Goal: Task Accomplishment & Management: Complete application form

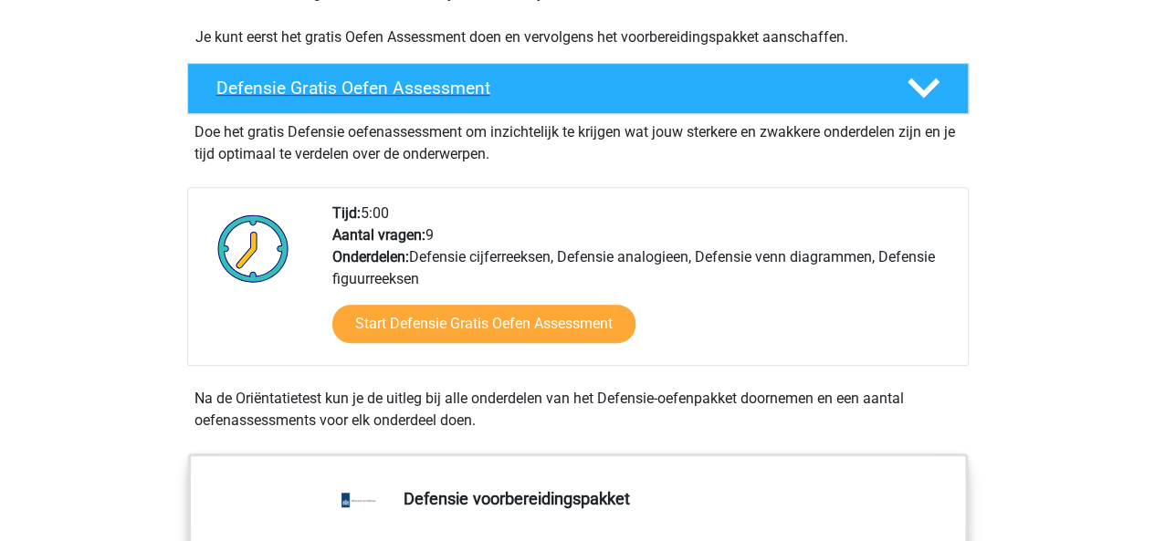
scroll to position [461, 0]
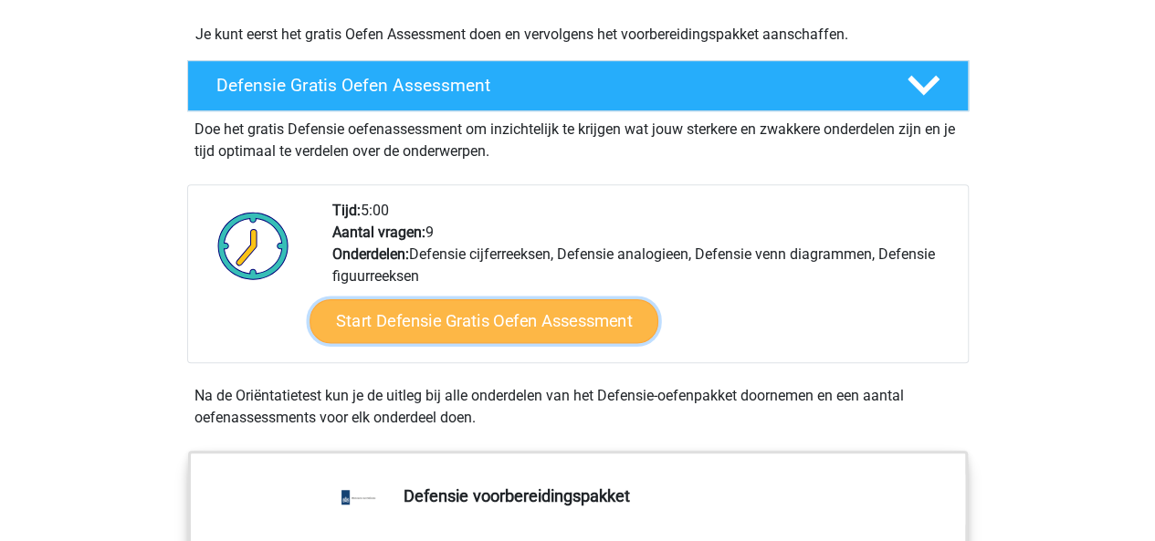
click at [548, 318] on link "Start Defensie Gratis Oefen Assessment" at bounding box center [483, 321] width 349 height 44
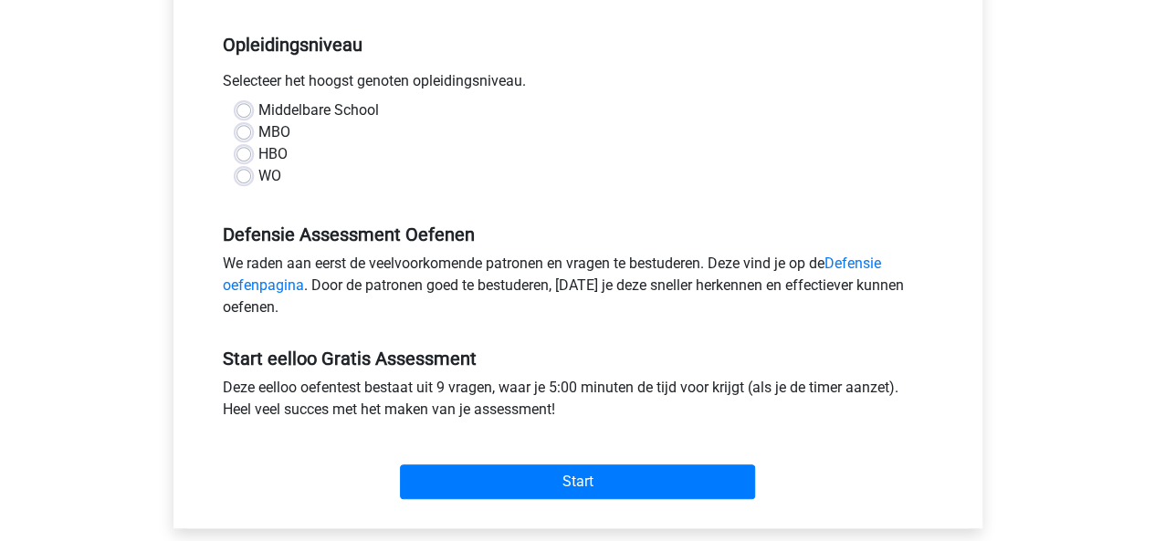
scroll to position [355, 0]
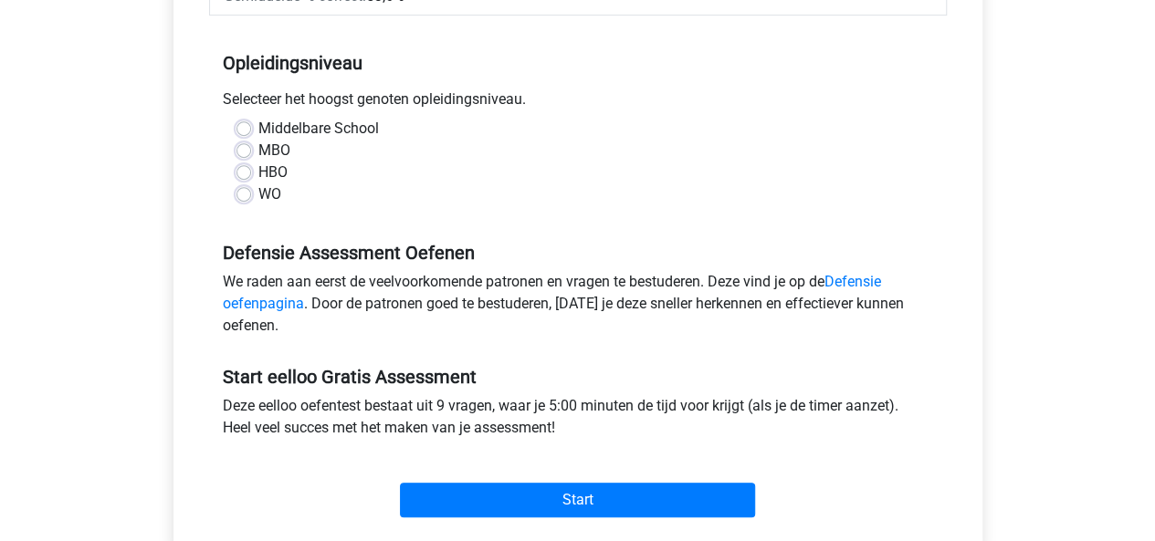
click at [258, 152] on label "MBO" at bounding box center [274, 151] width 32 height 22
click at [241, 152] on input "MBO" at bounding box center [243, 149] width 15 height 18
radio input "true"
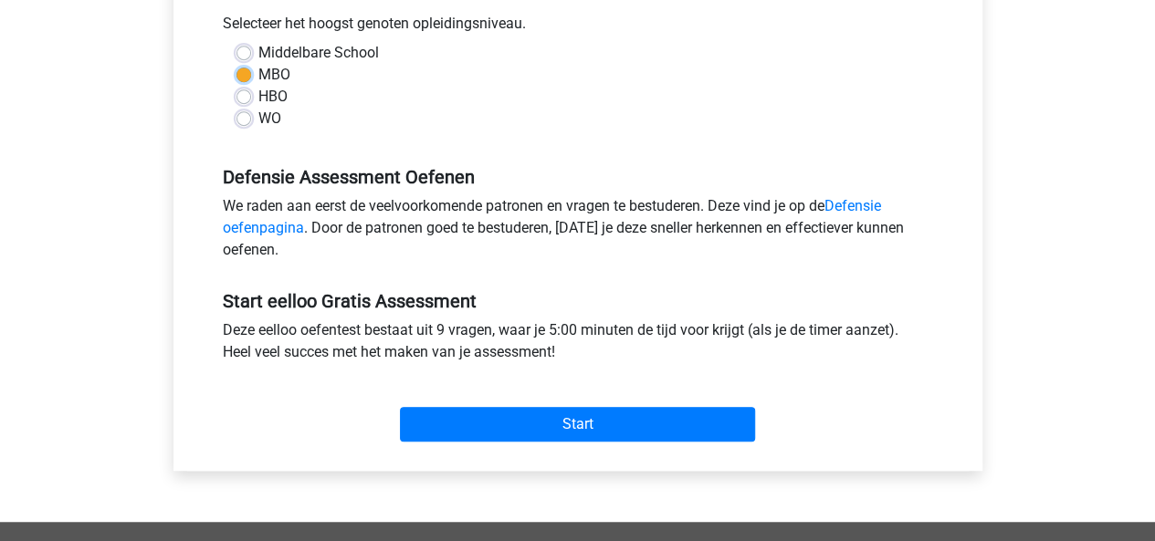
scroll to position [437, 0]
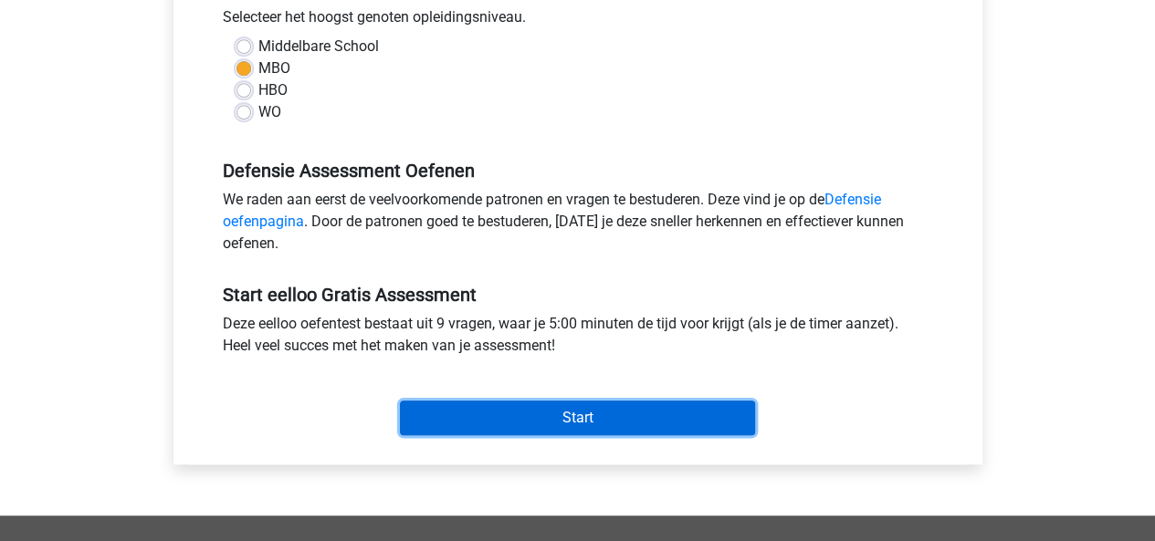
click at [552, 413] on input "Start" at bounding box center [577, 418] width 355 height 35
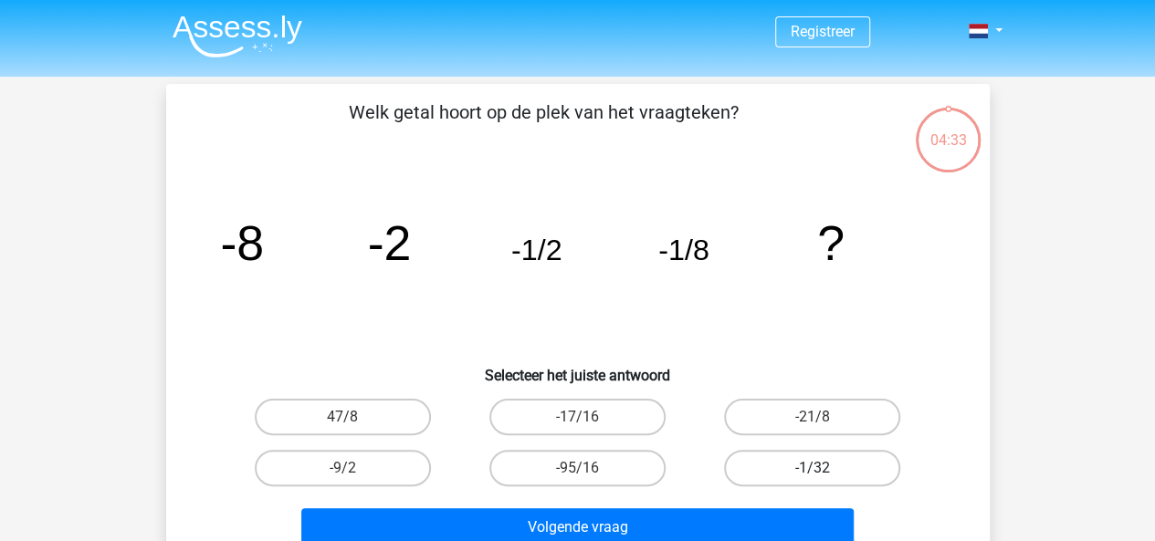
click at [809, 461] on label "-1/32" at bounding box center [812, 468] width 176 height 37
click at [812, 468] on input "-1/32" at bounding box center [818, 474] width 12 height 12
radio input "true"
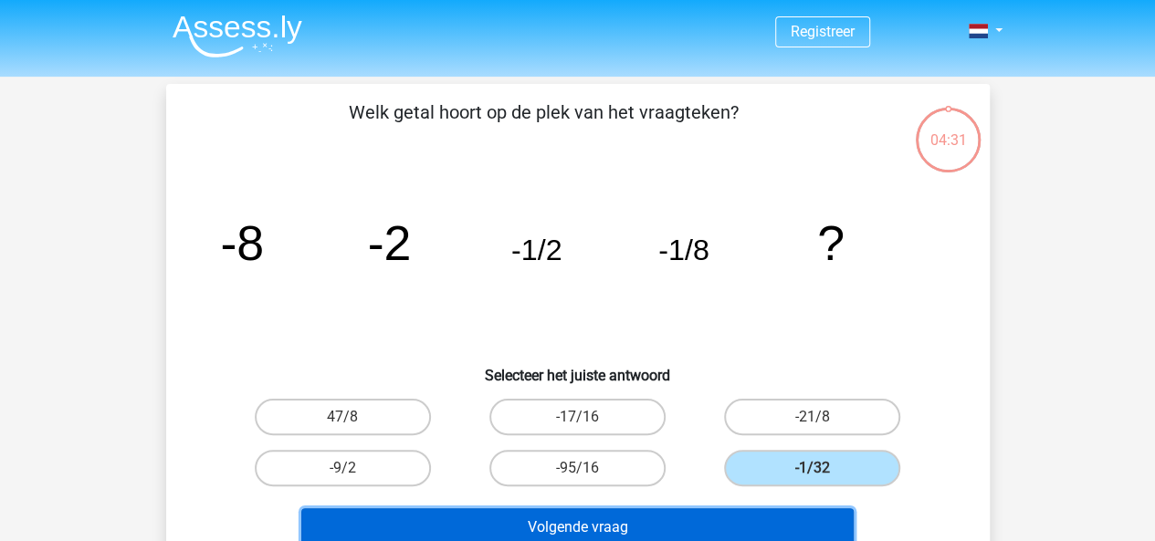
click at [707, 530] on button "Volgende vraag" at bounding box center [577, 527] width 552 height 38
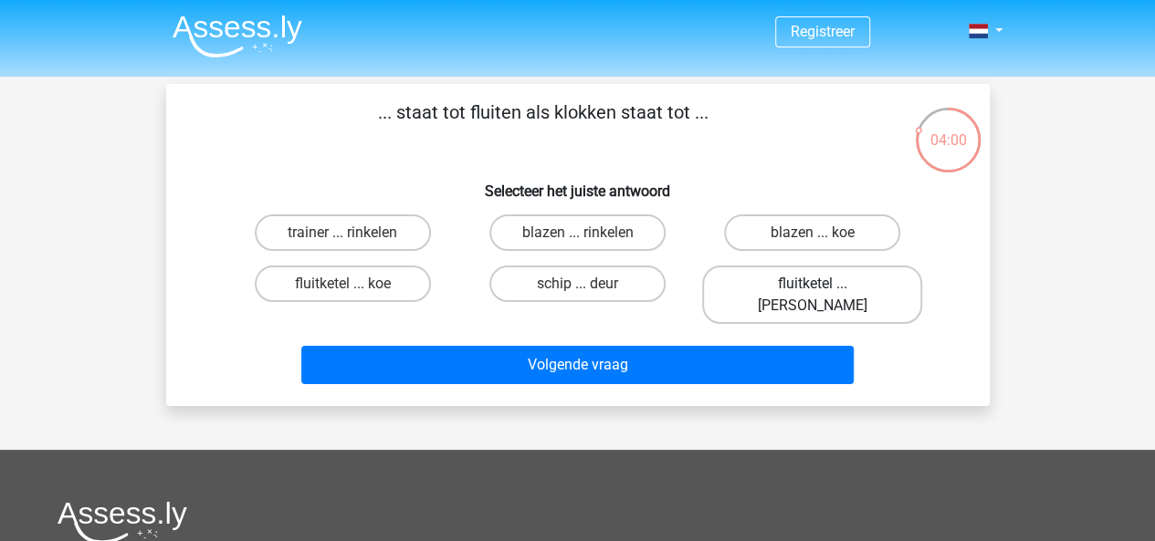
click at [797, 289] on label "fluitketel ... luiden" at bounding box center [812, 295] width 220 height 58
click at [812, 289] on input "fluitketel ... luiden" at bounding box center [818, 290] width 12 height 12
radio input "true"
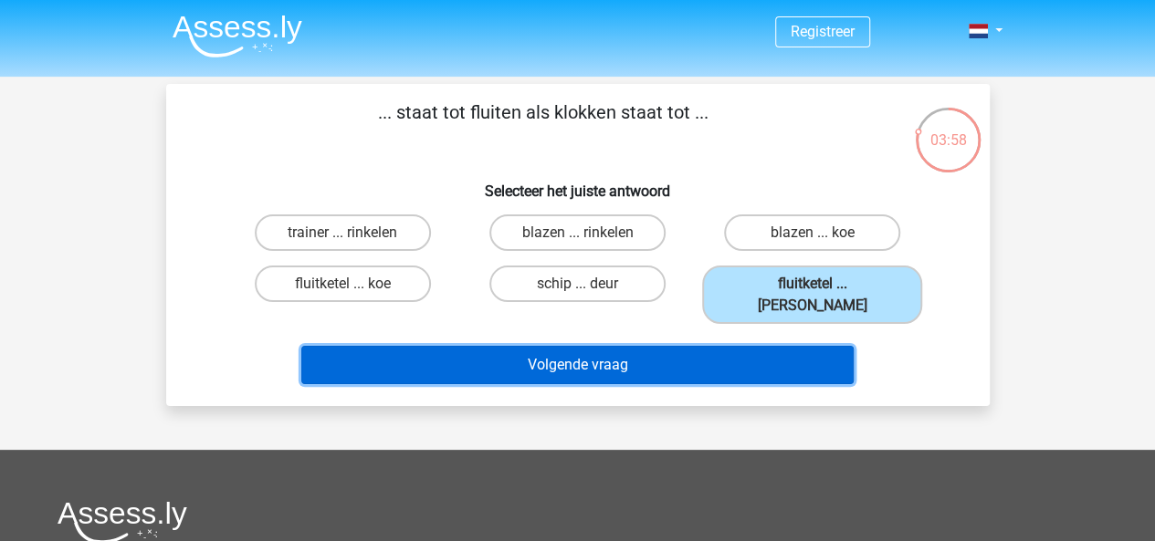
click at [622, 346] on button "Volgende vraag" at bounding box center [577, 365] width 552 height 38
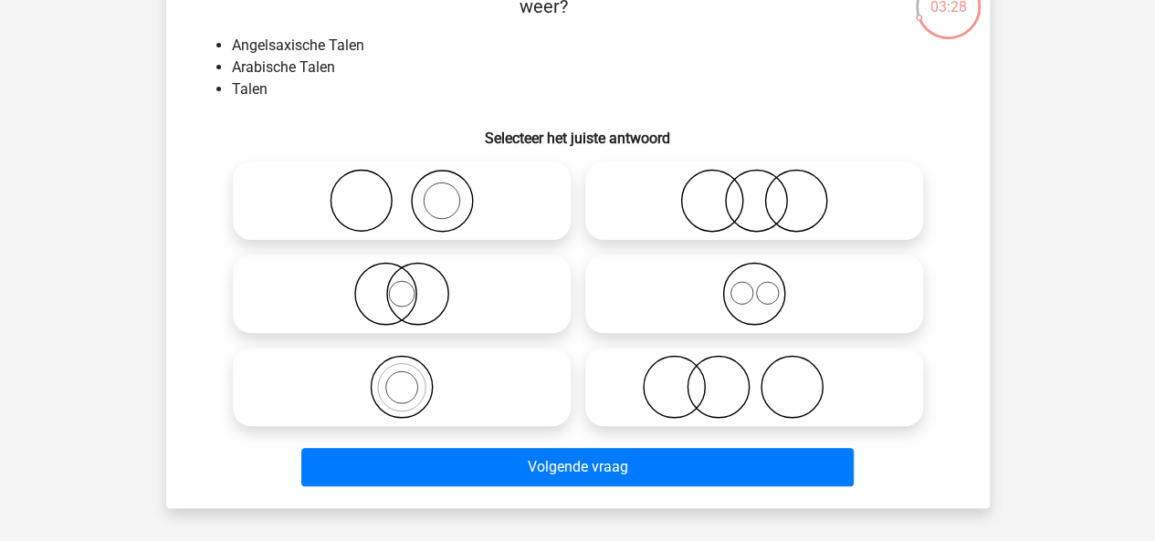
scroll to position [142, 0]
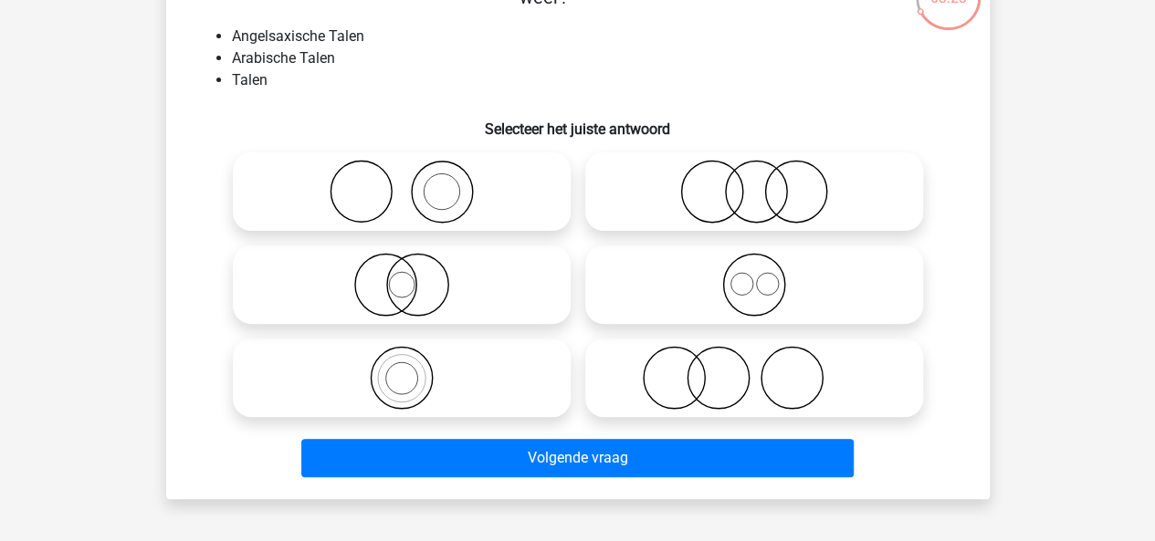
click at [447, 370] on icon at bounding box center [401, 378] width 323 height 64
click at [414, 369] on input "radio" at bounding box center [408, 363] width 12 height 12
radio input "true"
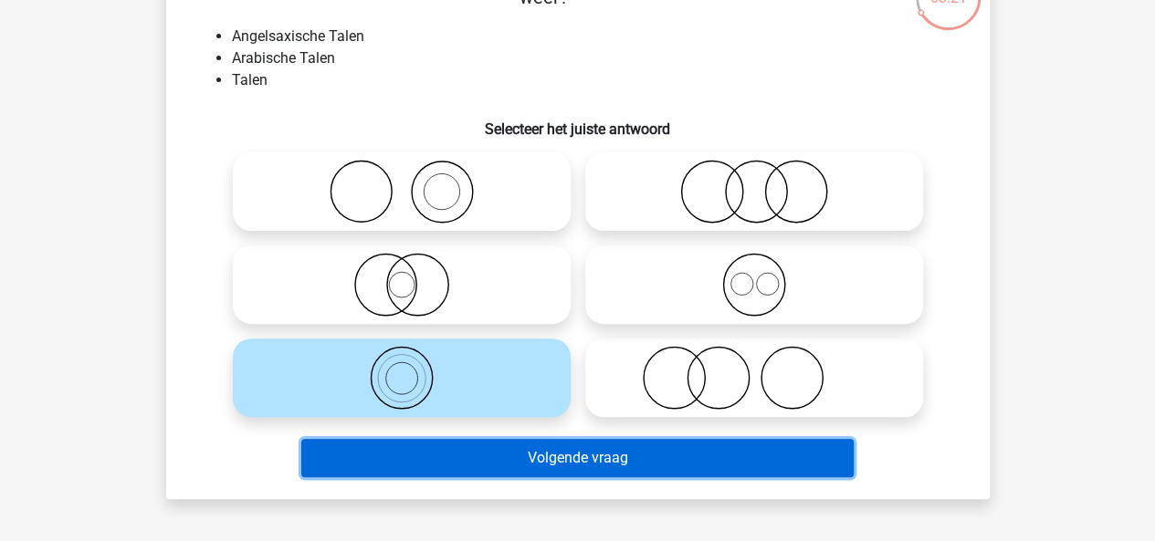
click at [596, 465] on button "Volgende vraag" at bounding box center [577, 458] width 552 height 38
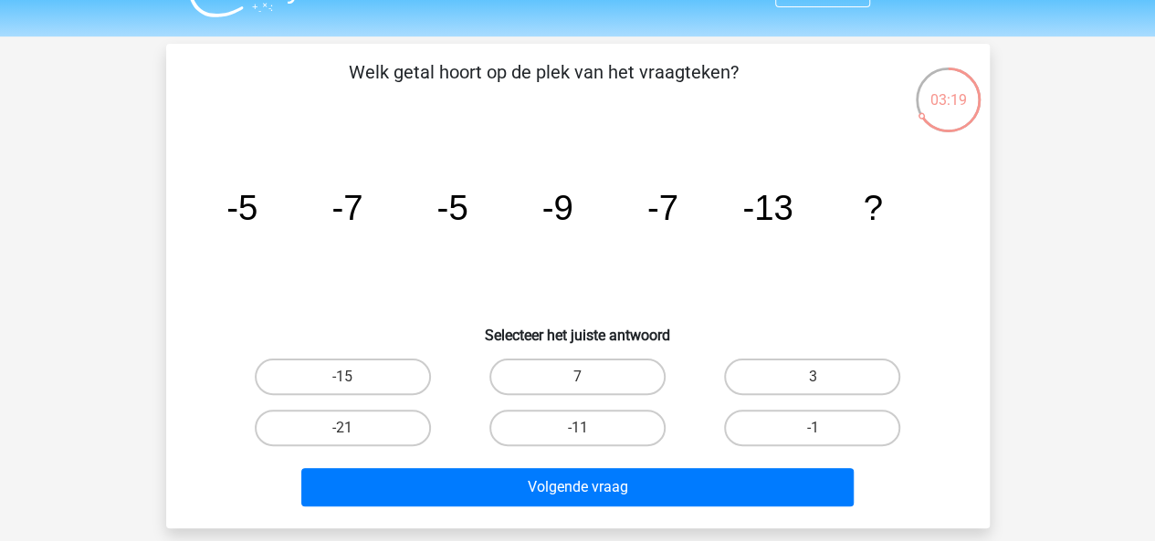
scroll to position [49, 0]
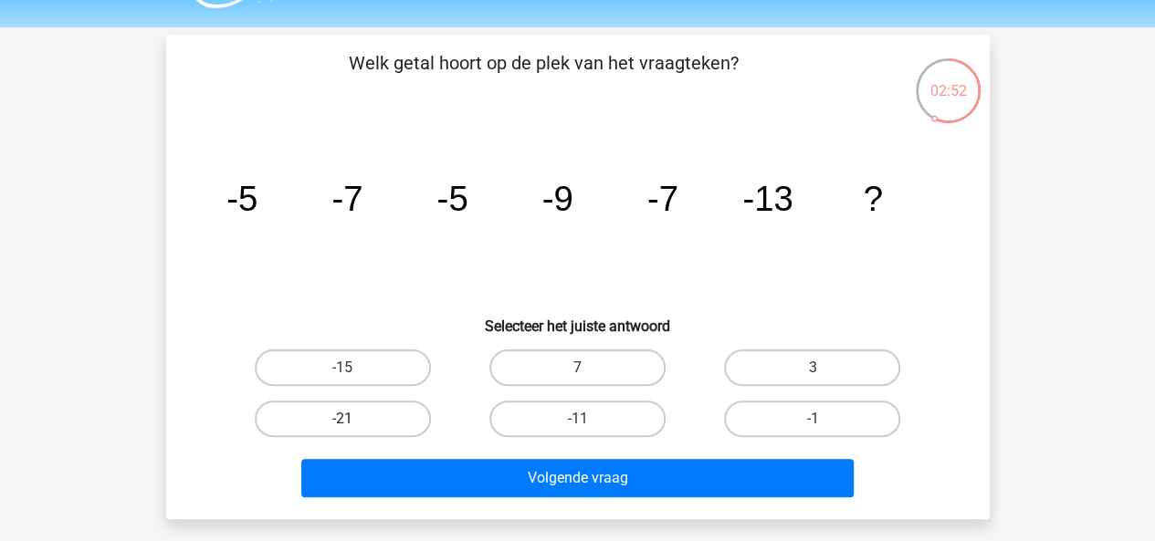
click at [378, 415] on label "-21" at bounding box center [343, 419] width 176 height 37
click at [354, 419] on input "-21" at bounding box center [348, 425] width 12 height 12
radio input "true"
click at [561, 452] on div "Volgende vraag" at bounding box center [577, 475] width 765 height 60
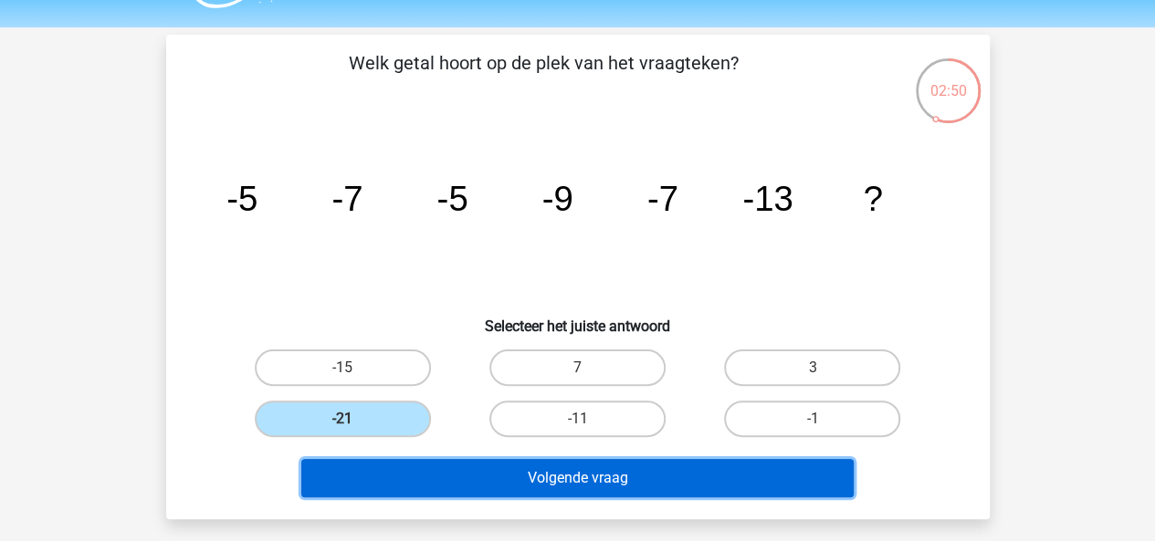
click at [562, 476] on button "Volgende vraag" at bounding box center [577, 478] width 552 height 38
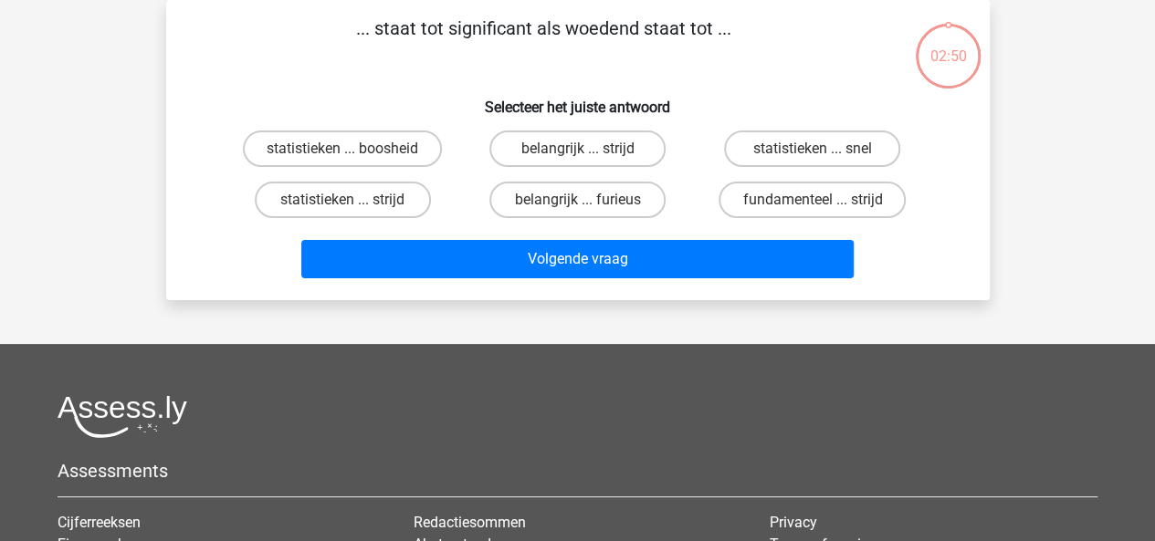
scroll to position [0, 0]
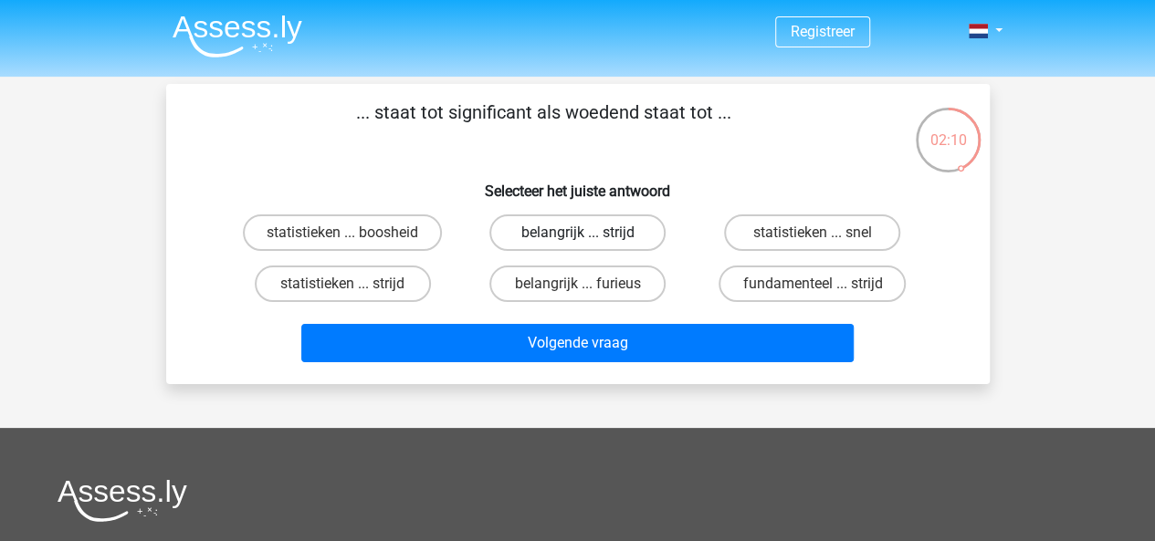
click at [617, 223] on label "belangrijk ... strijd" at bounding box center [577, 233] width 176 height 37
click at [589, 233] on input "belangrijk ... strijd" at bounding box center [583, 239] width 12 height 12
radio input "true"
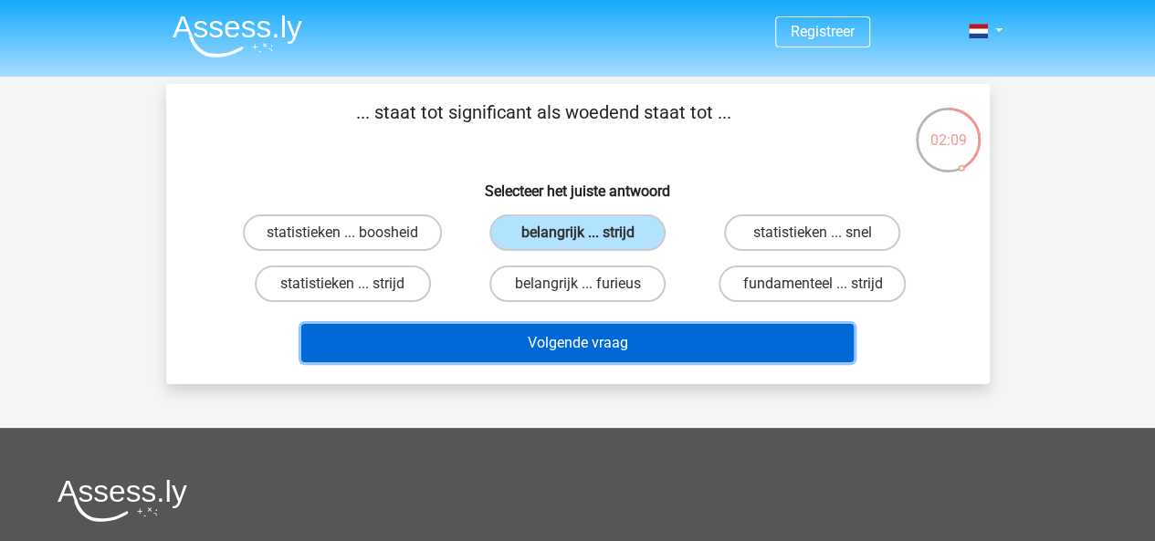
click at [672, 336] on button "Volgende vraag" at bounding box center [577, 343] width 552 height 38
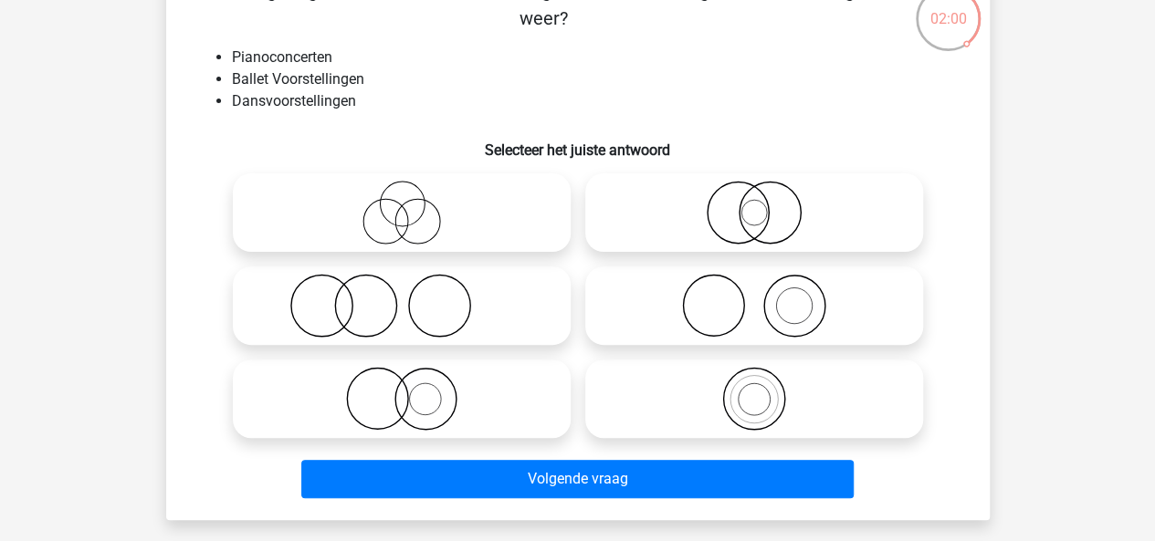
scroll to position [115, 0]
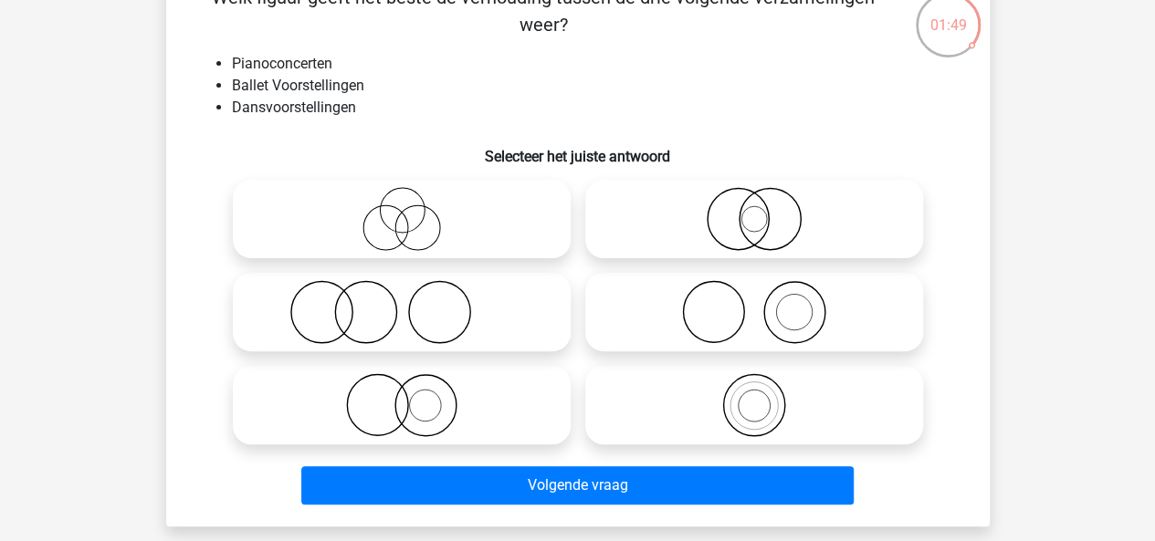
click at [445, 211] on icon at bounding box center [401, 219] width 323 height 64
click at [414, 210] on input "radio" at bounding box center [408, 204] width 12 height 12
radio input "true"
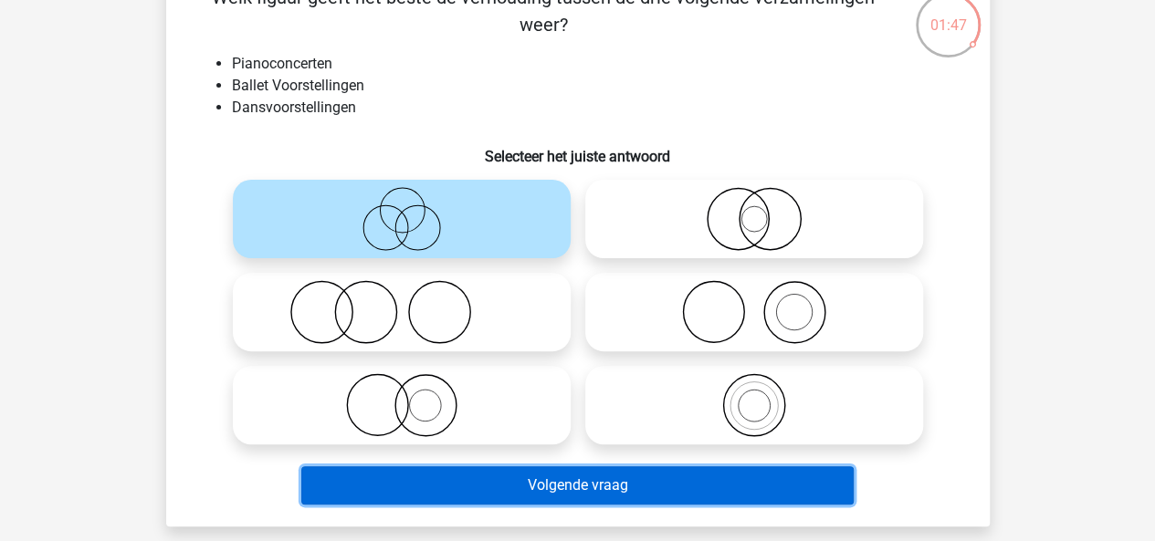
click at [696, 487] on button "Volgende vraag" at bounding box center [577, 485] width 552 height 38
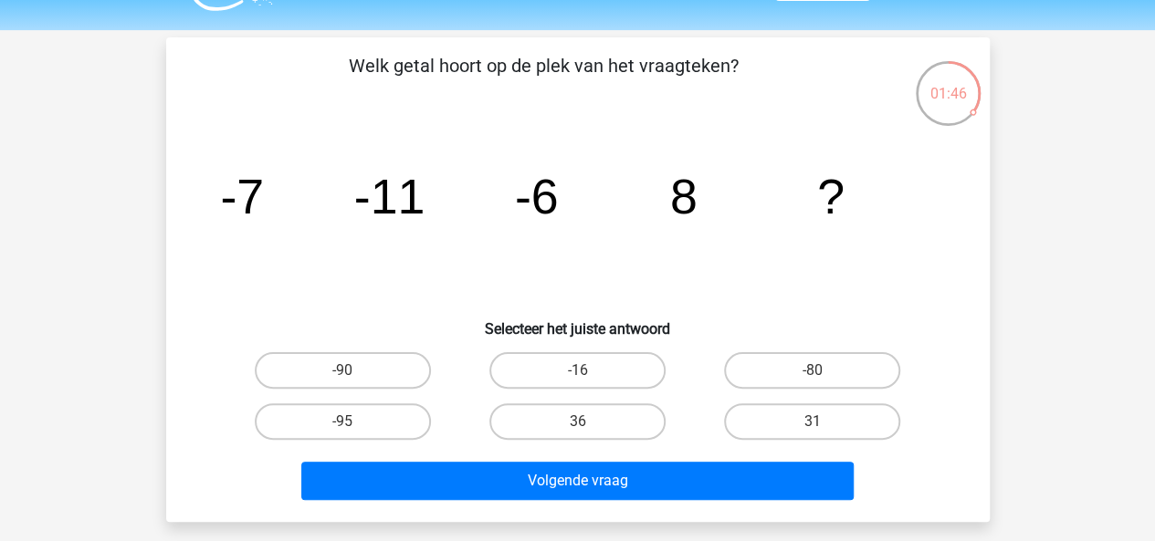
scroll to position [44, 0]
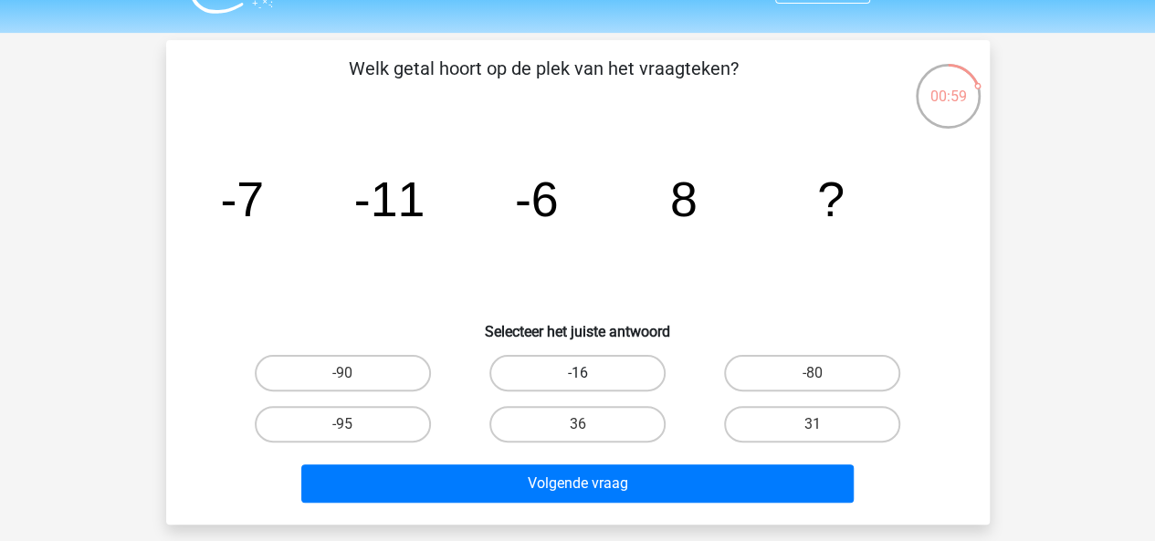
click at [612, 372] on label "-16" at bounding box center [577, 373] width 176 height 37
click at [589, 373] on input "-16" at bounding box center [583, 379] width 12 height 12
radio input "true"
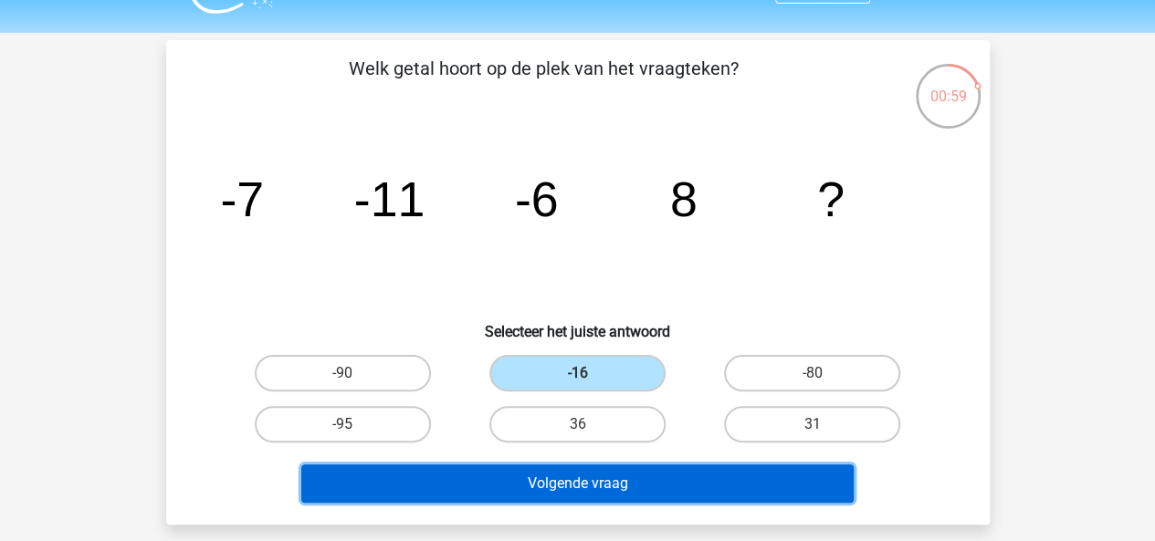
click at [696, 488] on button "Volgende vraag" at bounding box center [577, 484] width 552 height 38
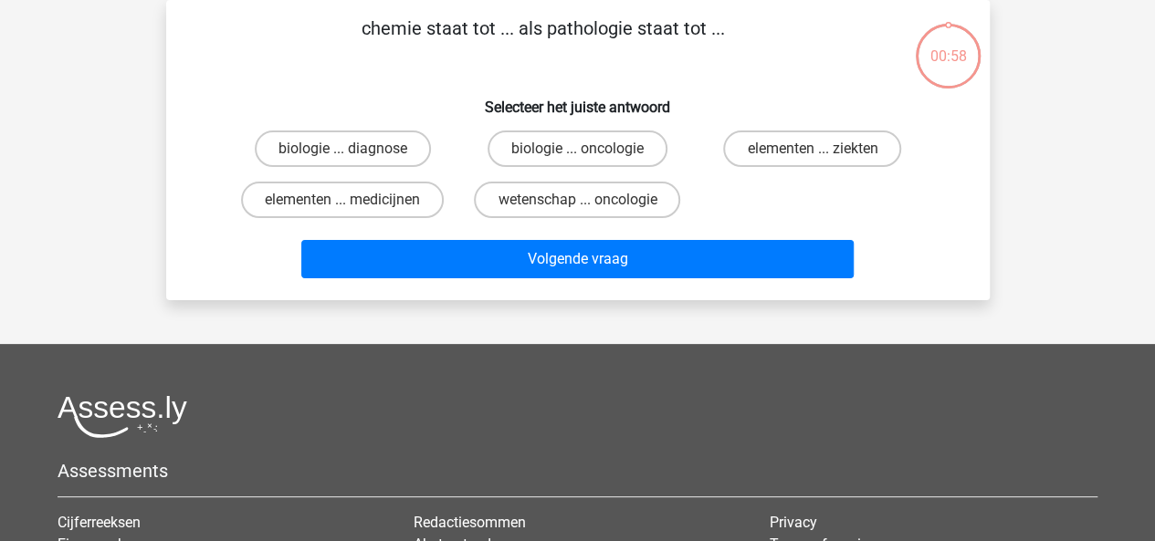
scroll to position [0, 0]
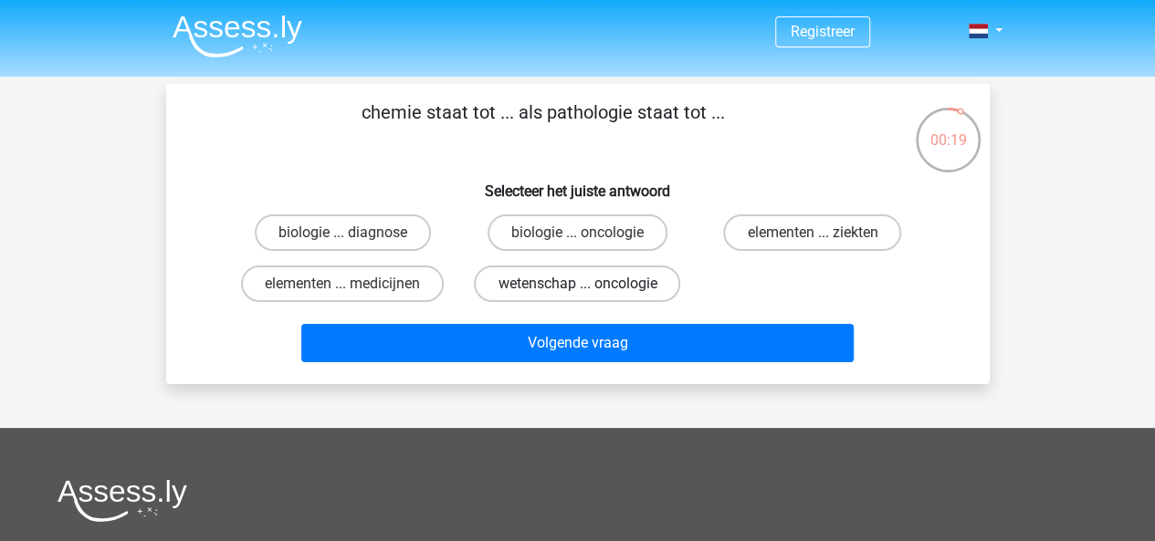
click at [604, 278] on label "wetenschap ... oncologie" at bounding box center [577, 284] width 206 height 37
click at [589, 284] on input "wetenschap ... oncologie" at bounding box center [583, 290] width 12 height 12
radio input "true"
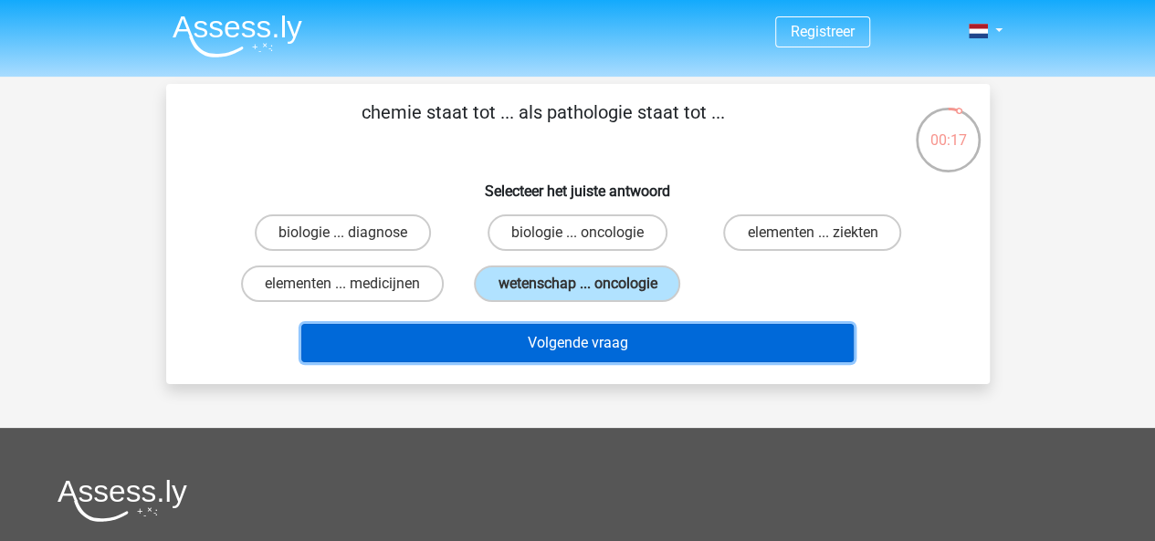
click at [660, 345] on button "Volgende vraag" at bounding box center [577, 343] width 552 height 38
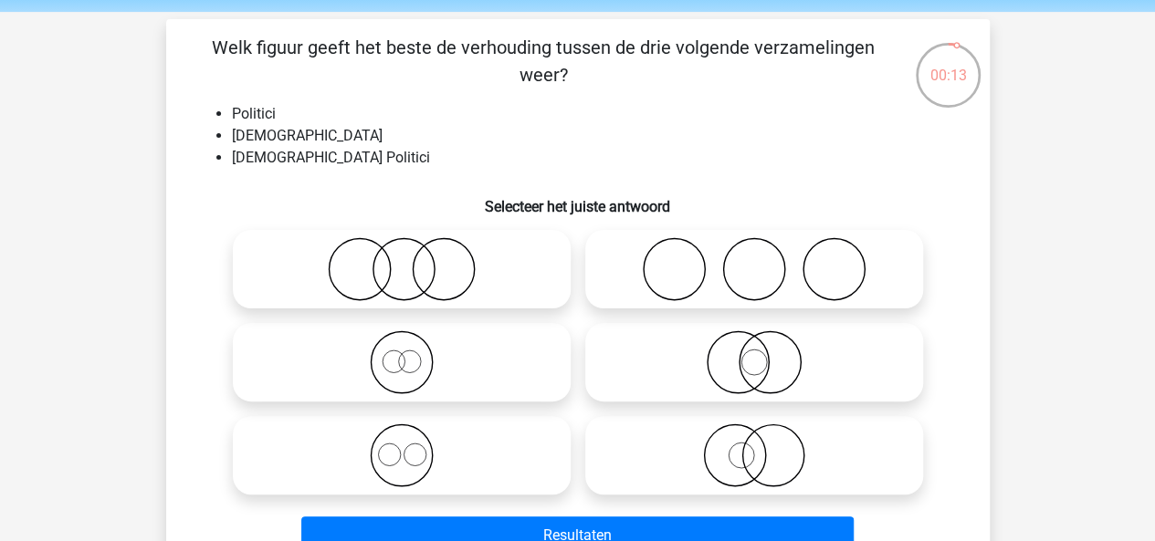
scroll to position [107, 0]
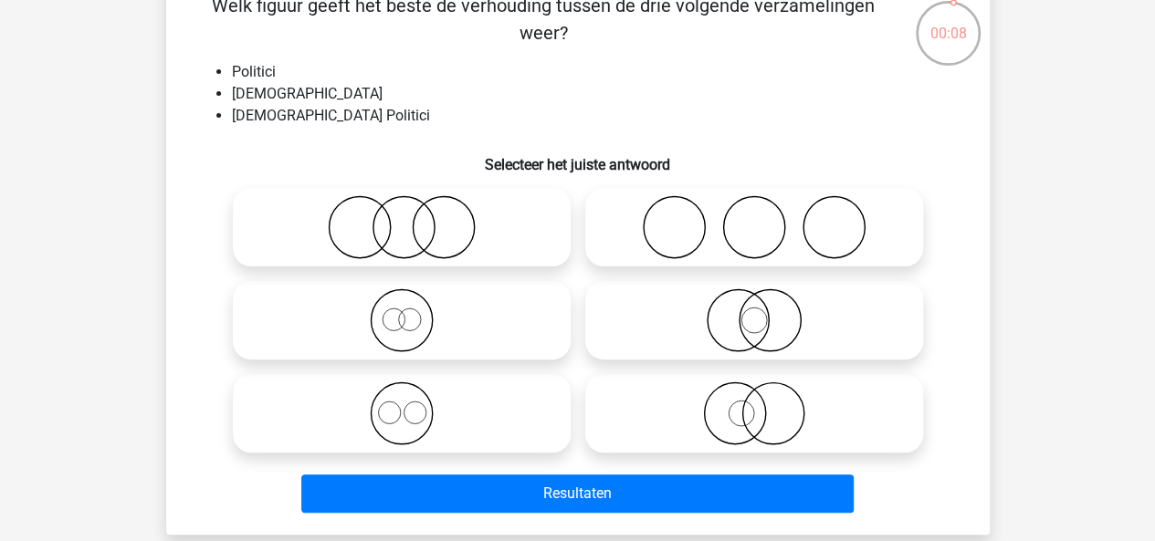
click at [482, 325] on icon at bounding box center [401, 320] width 323 height 64
click at [414, 311] on input "radio" at bounding box center [408, 305] width 12 height 12
radio input "true"
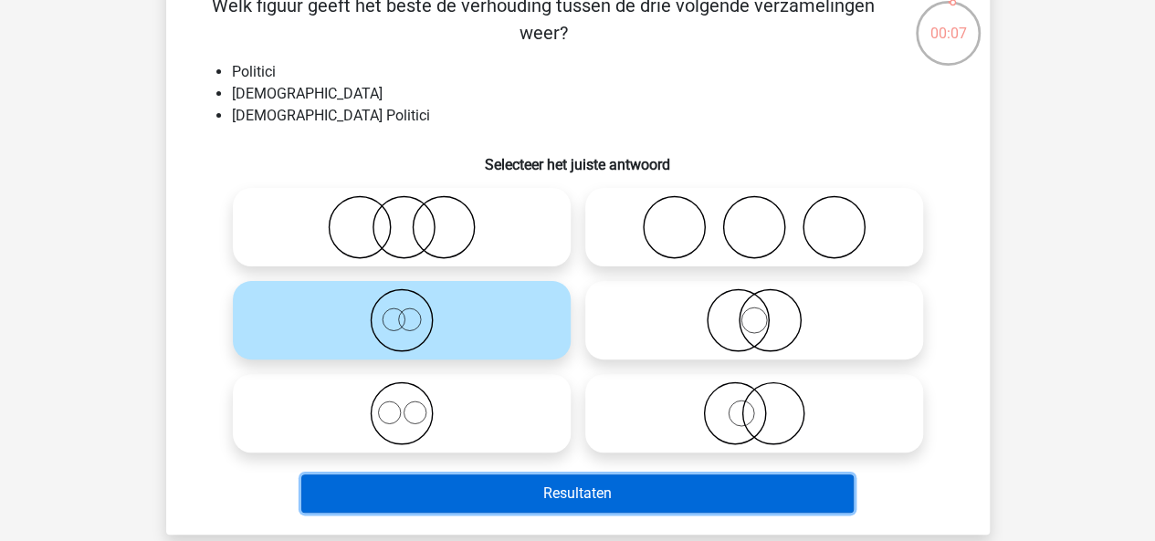
click at [650, 485] on button "Resultaten" at bounding box center [577, 494] width 552 height 38
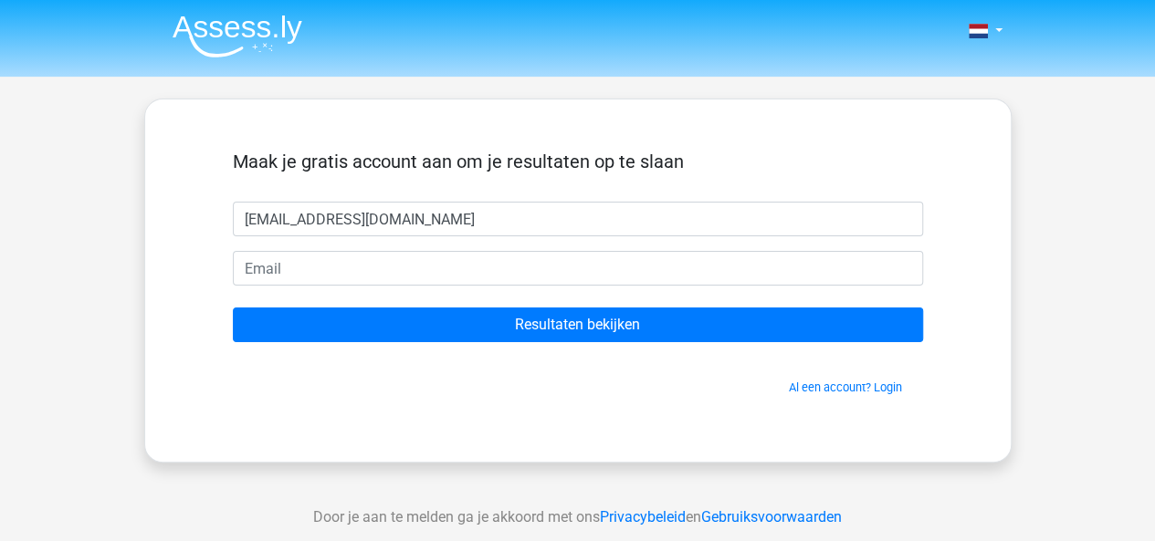
type input "rensenkool@gmail.com"
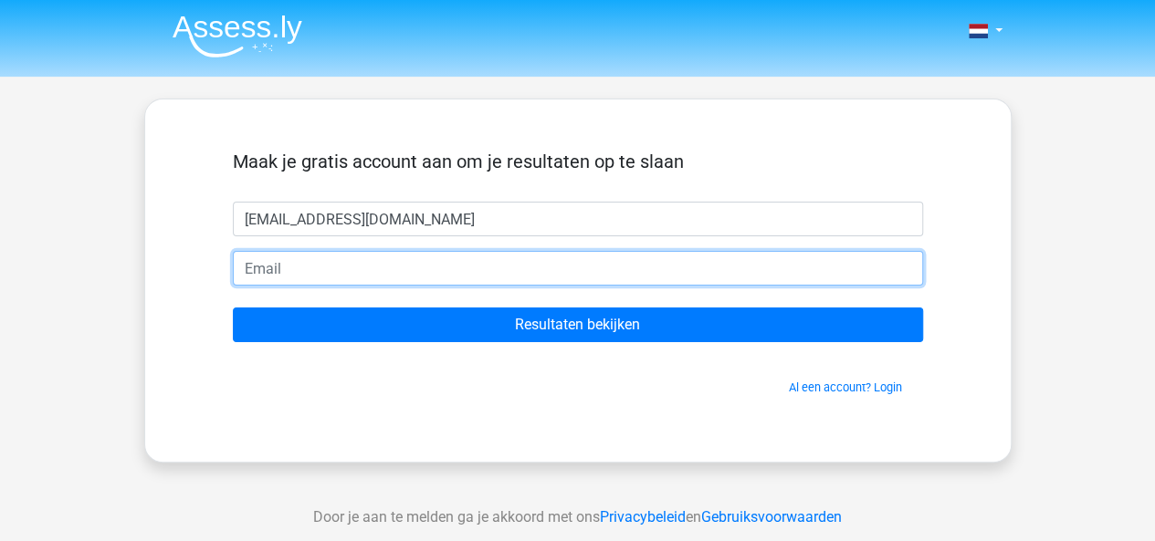
click at [467, 284] on input "email" at bounding box center [578, 268] width 690 height 35
type input "rensenkool@gmail.com"
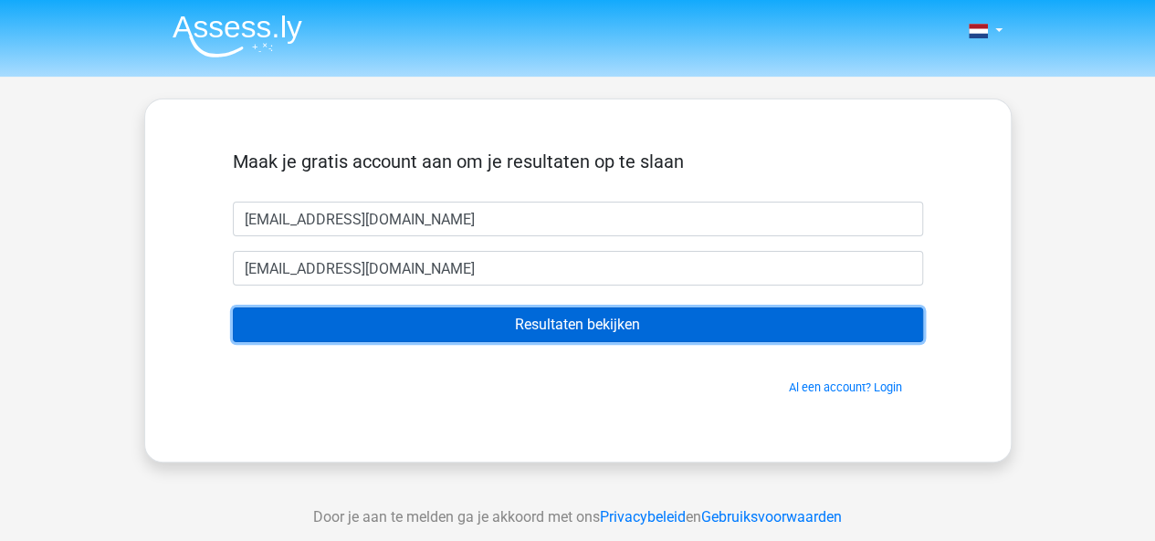
click at [495, 316] on input "Resultaten bekijken" at bounding box center [578, 325] width 690 height 35
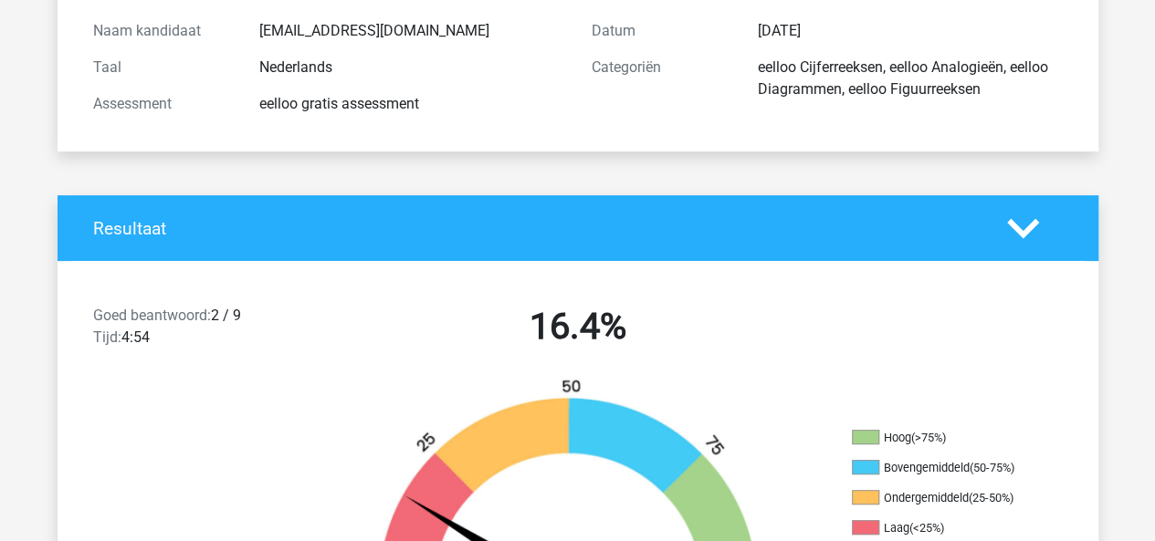
scroll to position [196, 0]
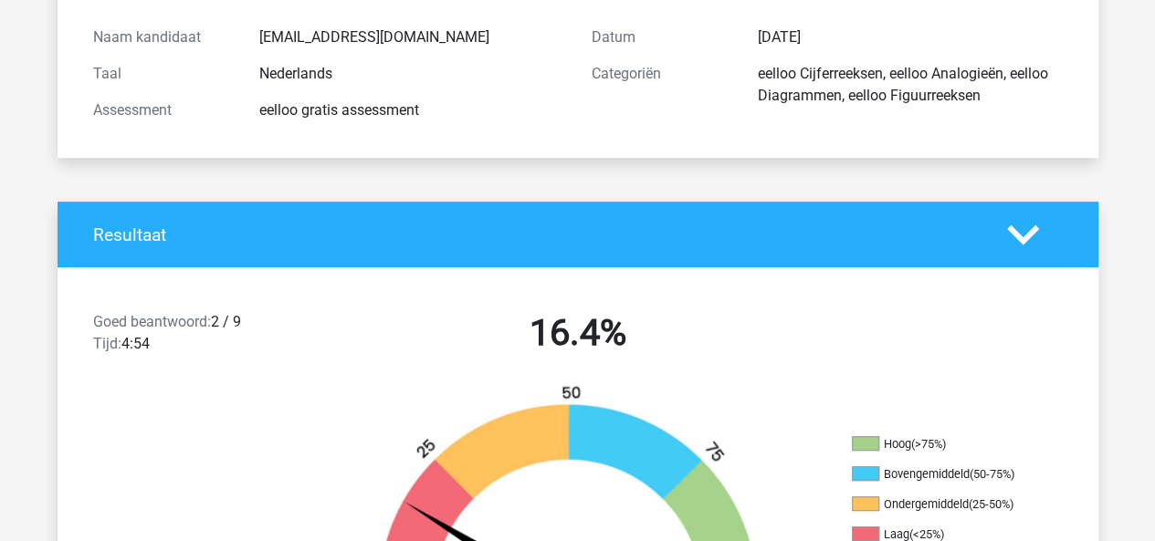
click at [1024, 246] on icon at bounding box center [1023, 235] width 32 height 32
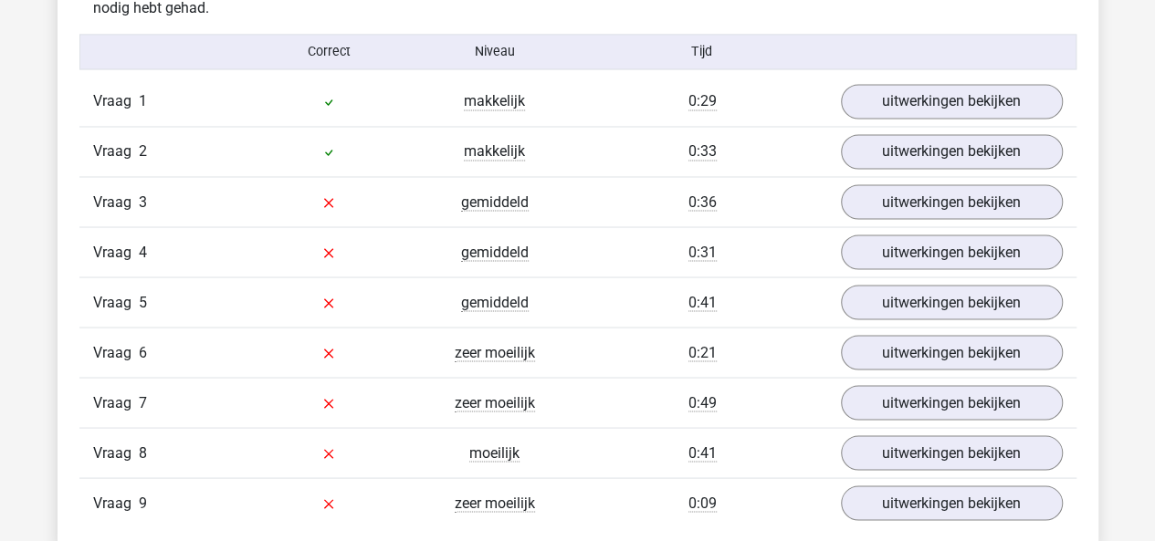
scroll to position [1537, 0]
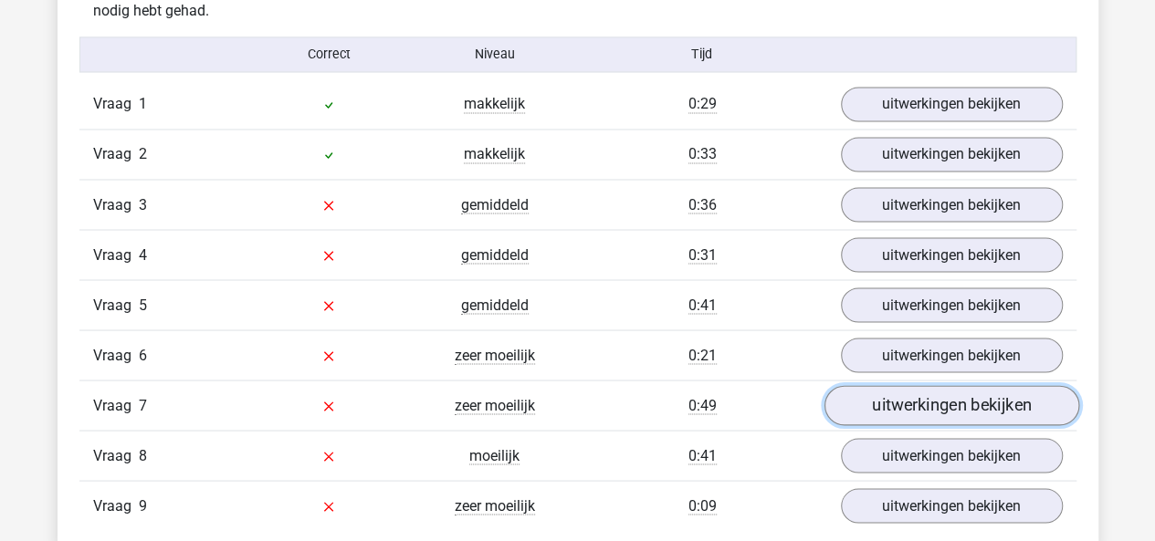
click at [942, 395] on link "uitwerkingen bekijken" at bounding box center [950, 406] width 255 height 40
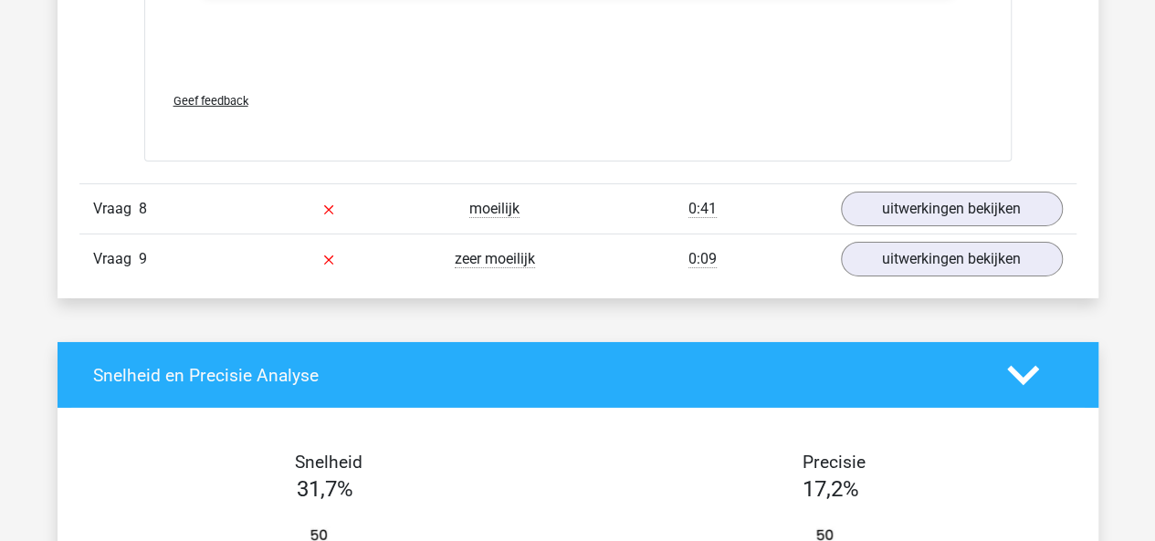
scroll to position [2891, 0]
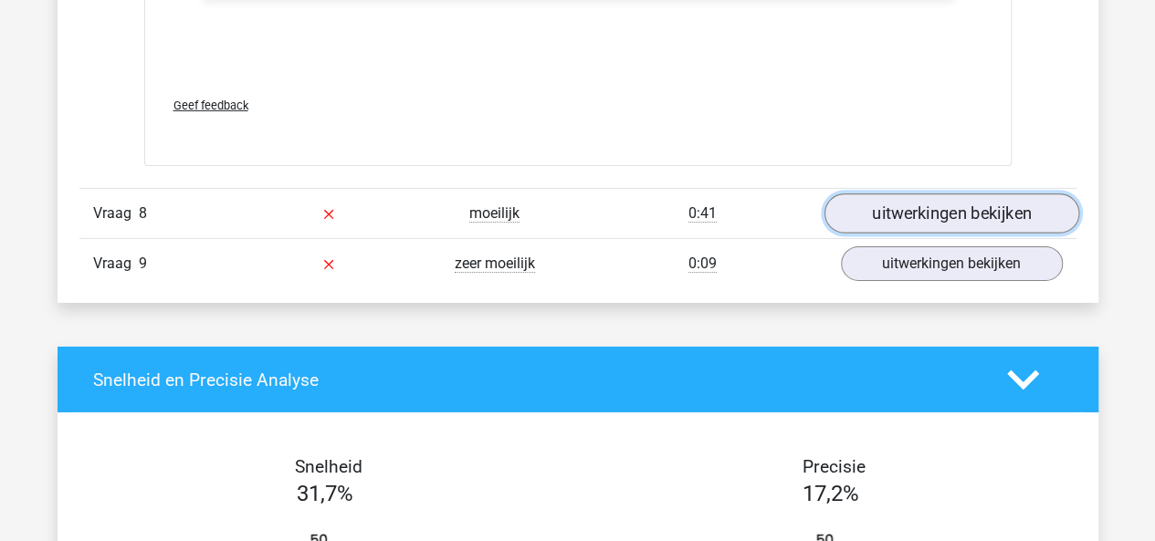
click at [927, 196] on link "uitwerkingen bekijken" at bounding box center [950, 214] width 255 height 40
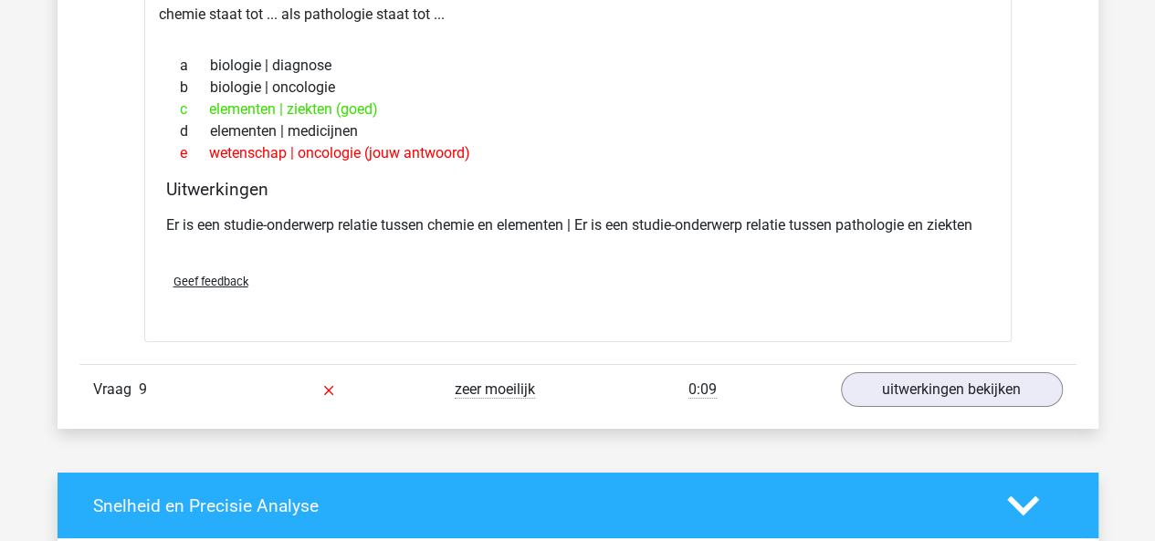
scroll to position [3158, 0]
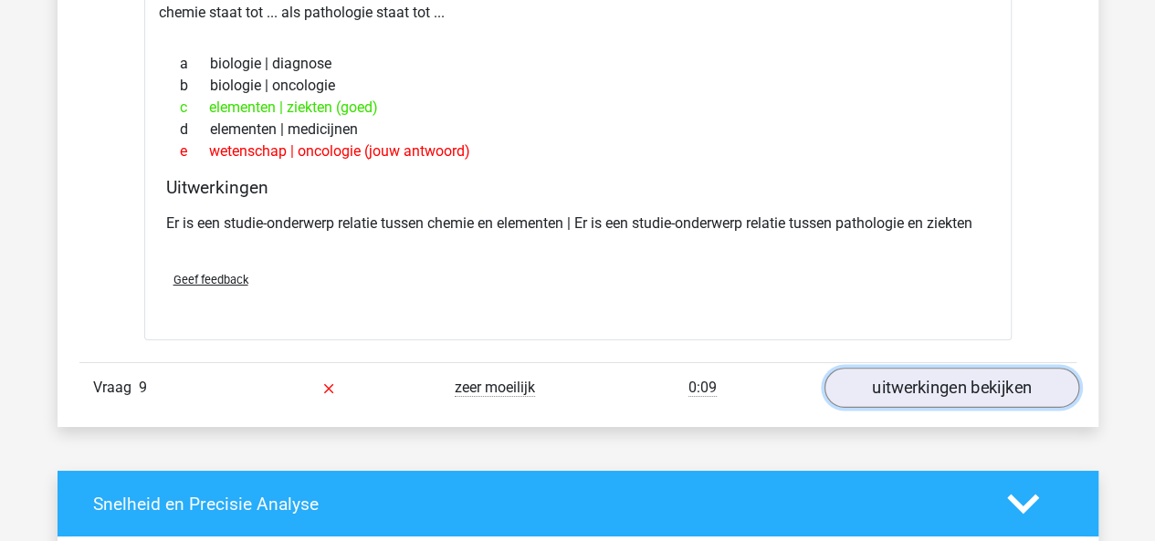
click at [940, 393] on link "uitwerkingen bekijken" at bounding box center [950, 389] width 255 height 40
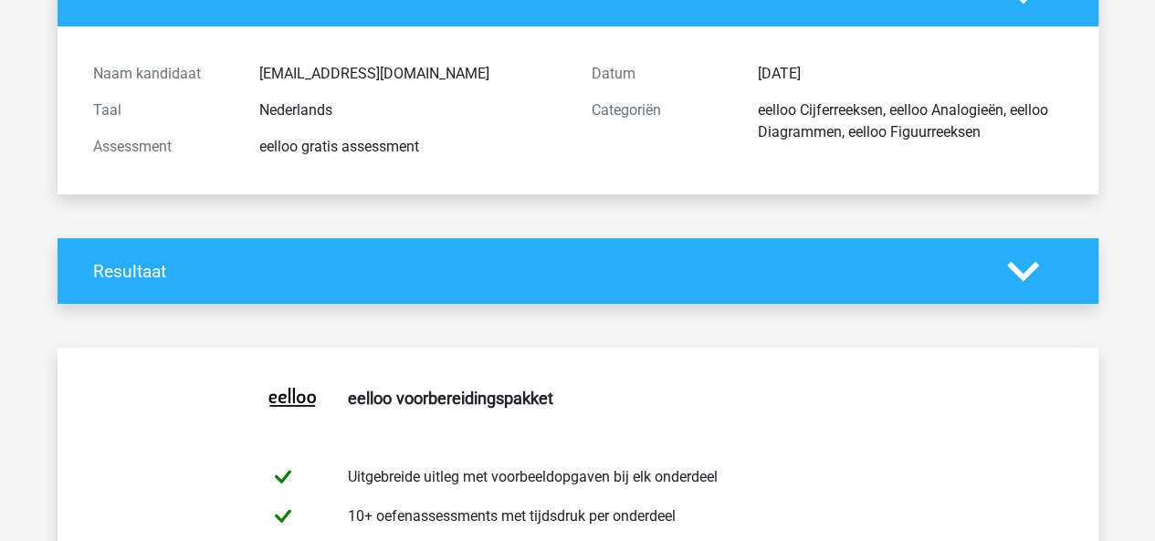
scroll to position [0, 0]
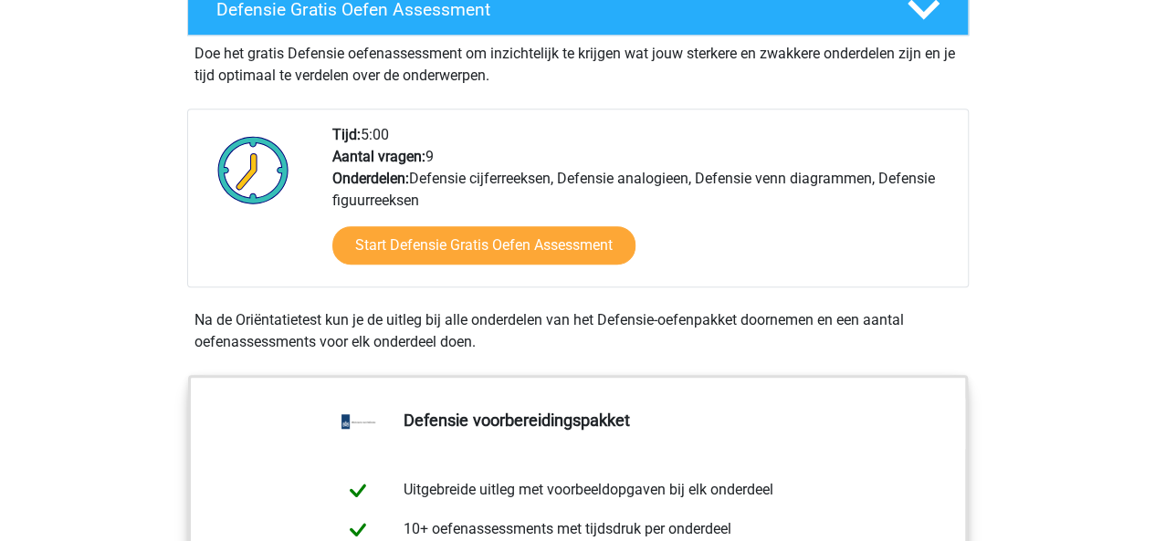
scroll to position [535, 0]
